Goal: Task Accomplishment & Management: Complete application form

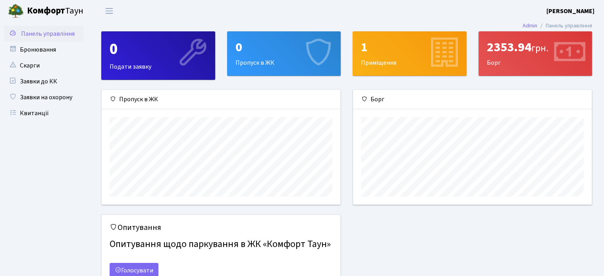
scroll to position [114, 238]
click at [58, 52] on link "Бронювання" at bounding box center [43, 50] width 79 height 16
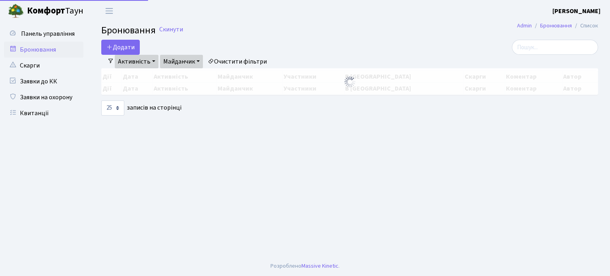
select select "25"
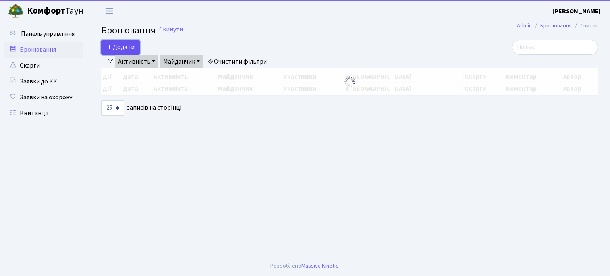
click at [122, 47] on button "Додати" at bounding box center [120, 47] width 38 height 15
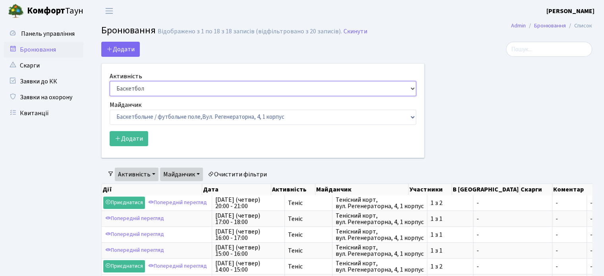
click at [190, 89] on select "Баскетбол Волейбол Йога Катання на роликах Настільний теніс Теніс Футбол Фітнес" at bounding box center [263, 88] width 306 height 15
select select "1"
click at [110, 81] on select "Баскетбол Волейбол Йога Катання на роликах Настільний теніс Теніс Футбол Фітнес" at bounding box center [263, 88] width 306 height 15
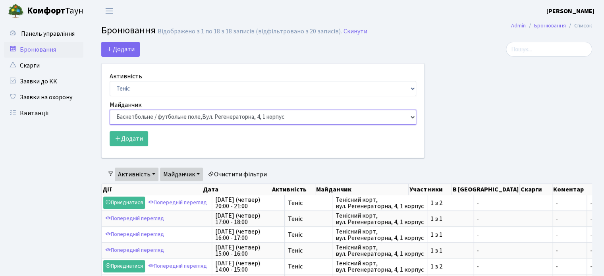
click at [185, 113] on select "Баскетбольне / футбольне поле, Вул. Регенераторна, 4, 1 корпус Баскетбольне пол…" at bounding box center [263, 117] width 306 height 15
select select "1"
click at [110, 110] on select "Баскетбольне / футбольне поле, Вул. Регенераторна, 4, 1 корпус Баскетбольне пол…" at bounding box center [263, 117] width 306 height 15
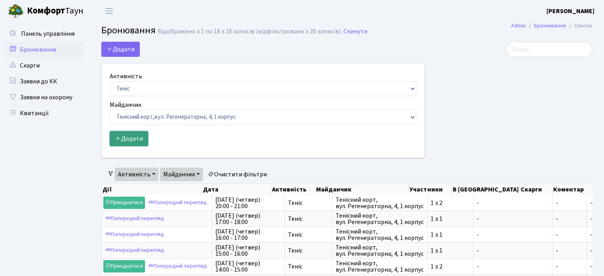
click at [136, 137] on button "Додати" at bounding box center [129, 138] width 38 height 15
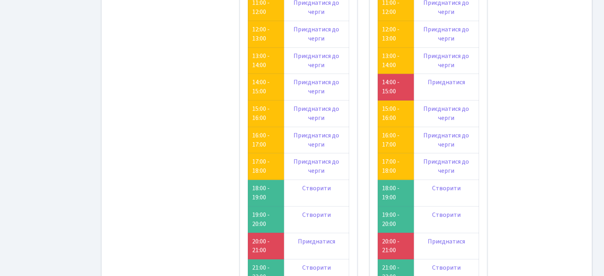
scroll to position [79, 0]
